Goal: Task Accomplishment & Management: Complete application form

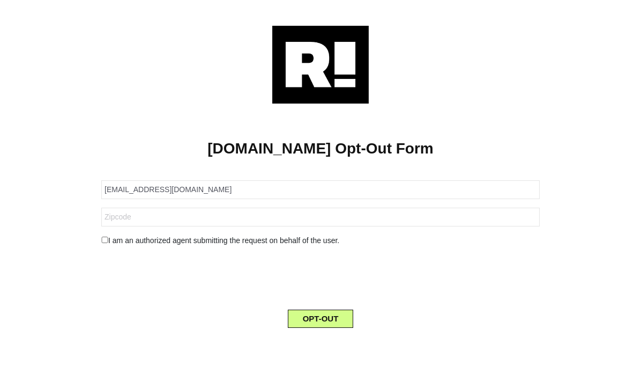
type input "[EMAIL_ADDRESS][DOMAIN_NAME]"
drag, startPoint x: 0, startPoint y: 0, endPoint x: 257, endPoint y: 169, distance: 307.3
click at [257, 167] on div "[DOMAIN_NAME] Opt-Out Form [EMAIL_ADDRESS][DOMAIN_NAME] I am an authorized agen…" at bounding box center [320, 219] width 625 height 233
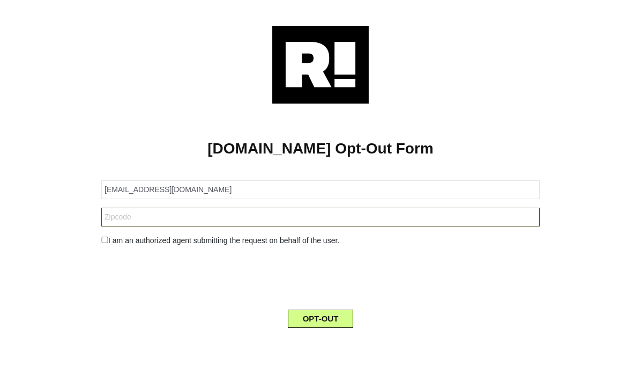
click at [202, 216] on input "text" at bounding box center [320, 216] width 438 height 19
paste input "28216"
type input "28216"
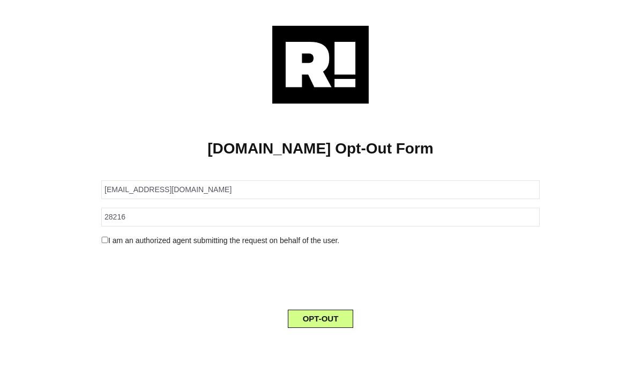
click at [102, 238] on input "checkbox" at bounding box center [104, 239] width 7 height 6
checkbox input "true"
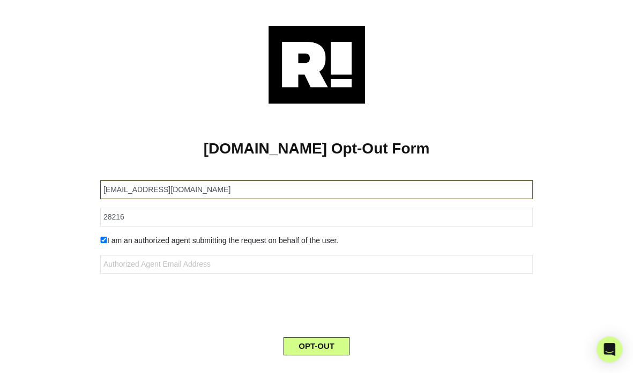
click at [224, 189] on input "[EMAIL_ADDRESS][DOMAIN_NAME]" at bounding box center [316, 189] width 433 height 19
click at [225, 189] on input "[EMAIL_ADDRESS][DOMAIN_NAME]" at bounding box center [316, 189] width 433 height 19
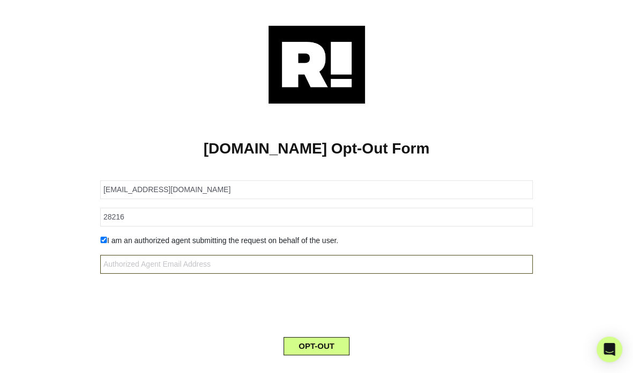
click at [220, 265] on input "text" at bounding box center [316, 264] width 433 height 19
paste input "[EMAIL_ADDRESS][DOMAIN_NAME]"
type input "[EMAIL_ADDRESS][DOMAIN_NAME]"
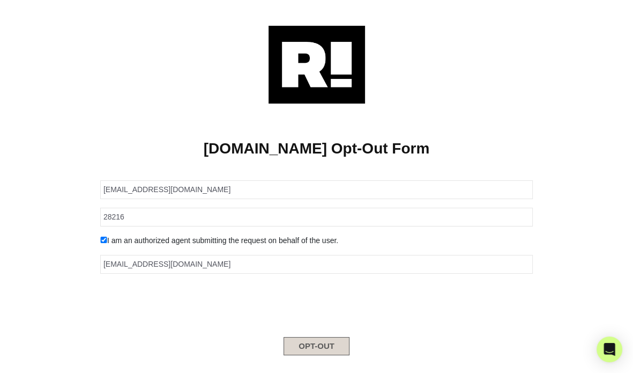
click at [319, 345] on button "OPT-OUT" at bounding box center [317, 346] width 66 height 18
